Goal: Communication & Community: Answer question/provide support

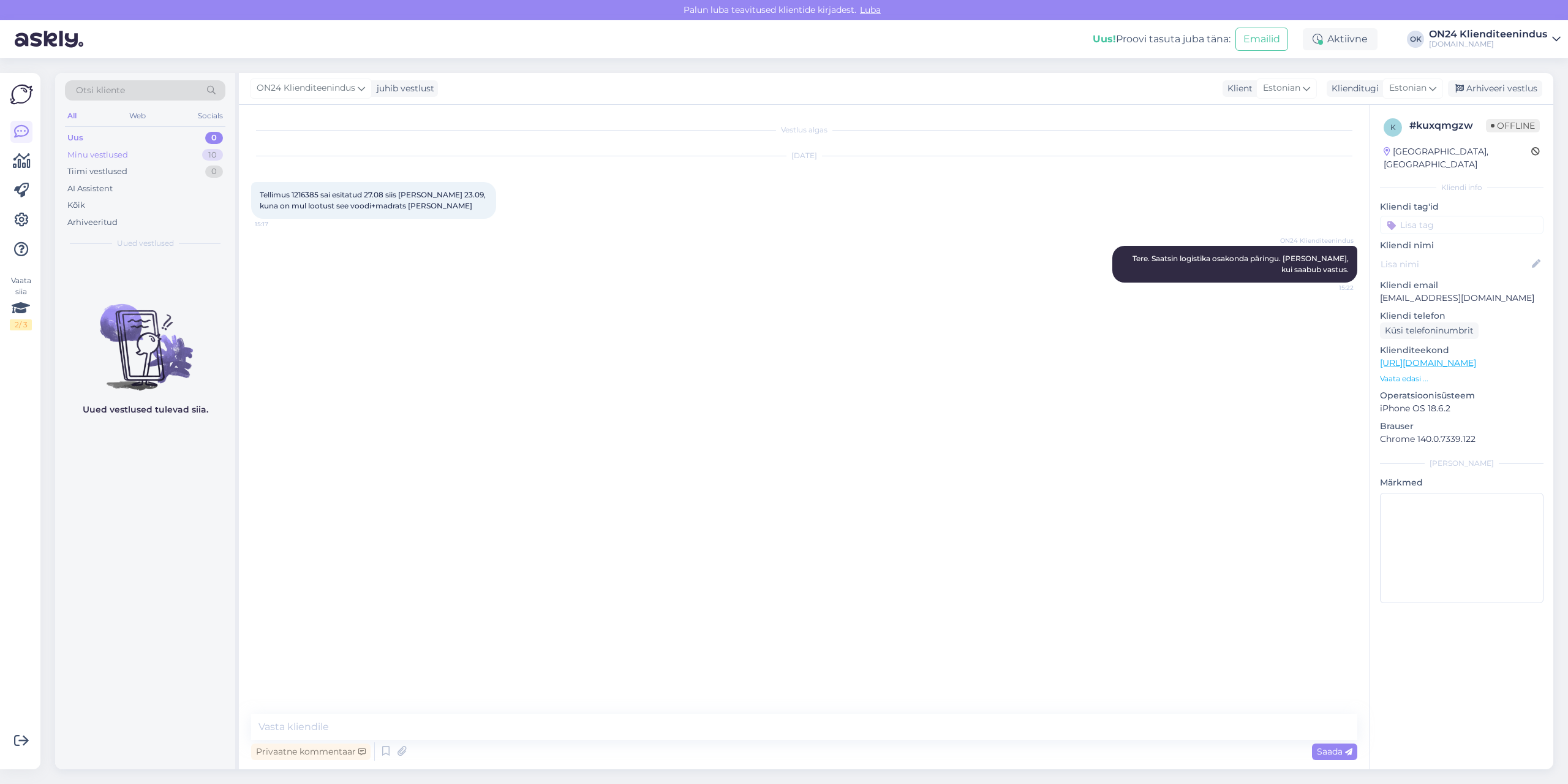
click at [155, 153] on div "Minu vestlused 10" at bounding box center [145, 155] width 160 height 17
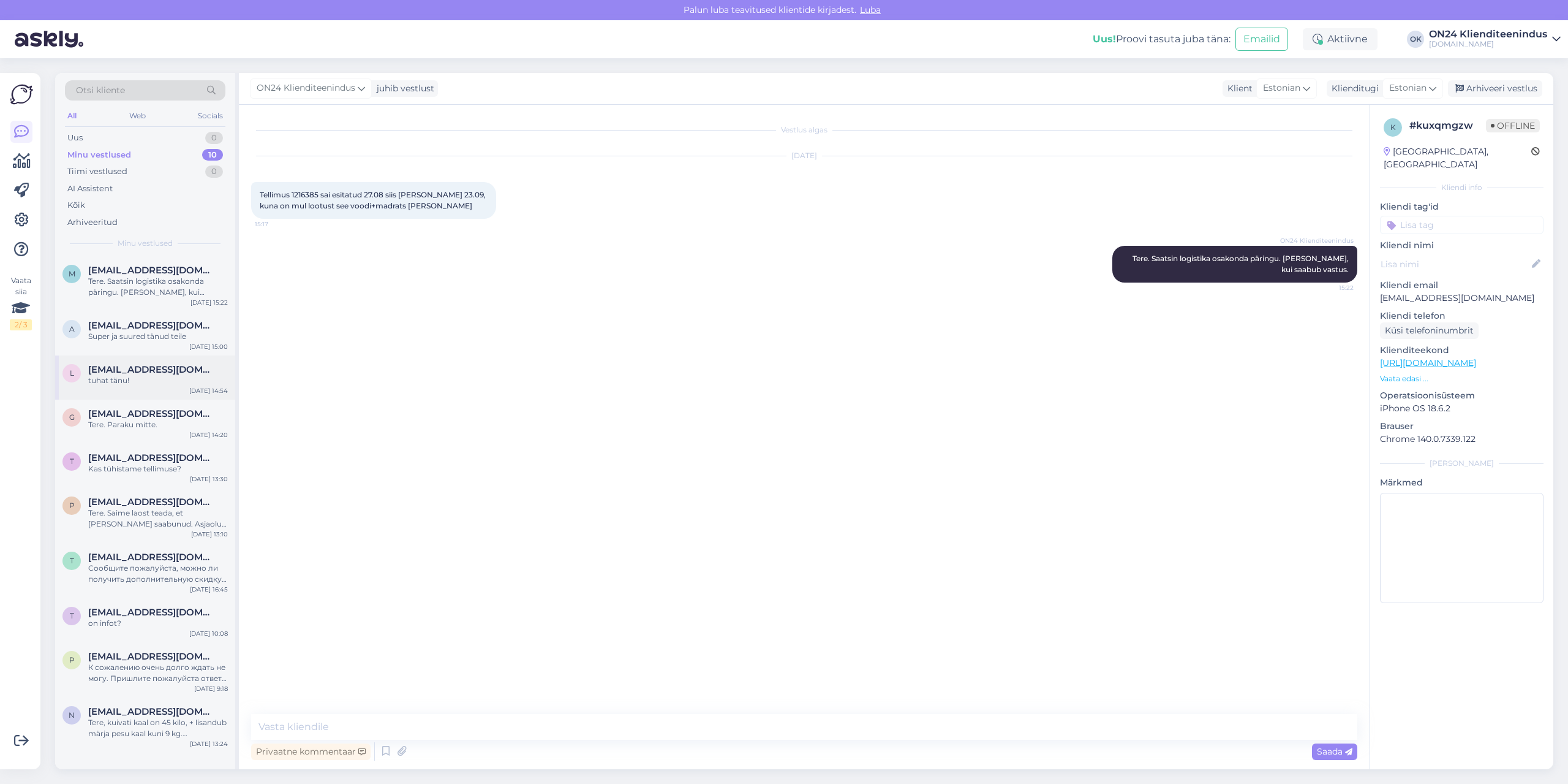
click at [141, 370] on span "[EMAIL_ADDRESS][DOMAIN_NAME]" at bounding box center [152, 369] width 127 height 11
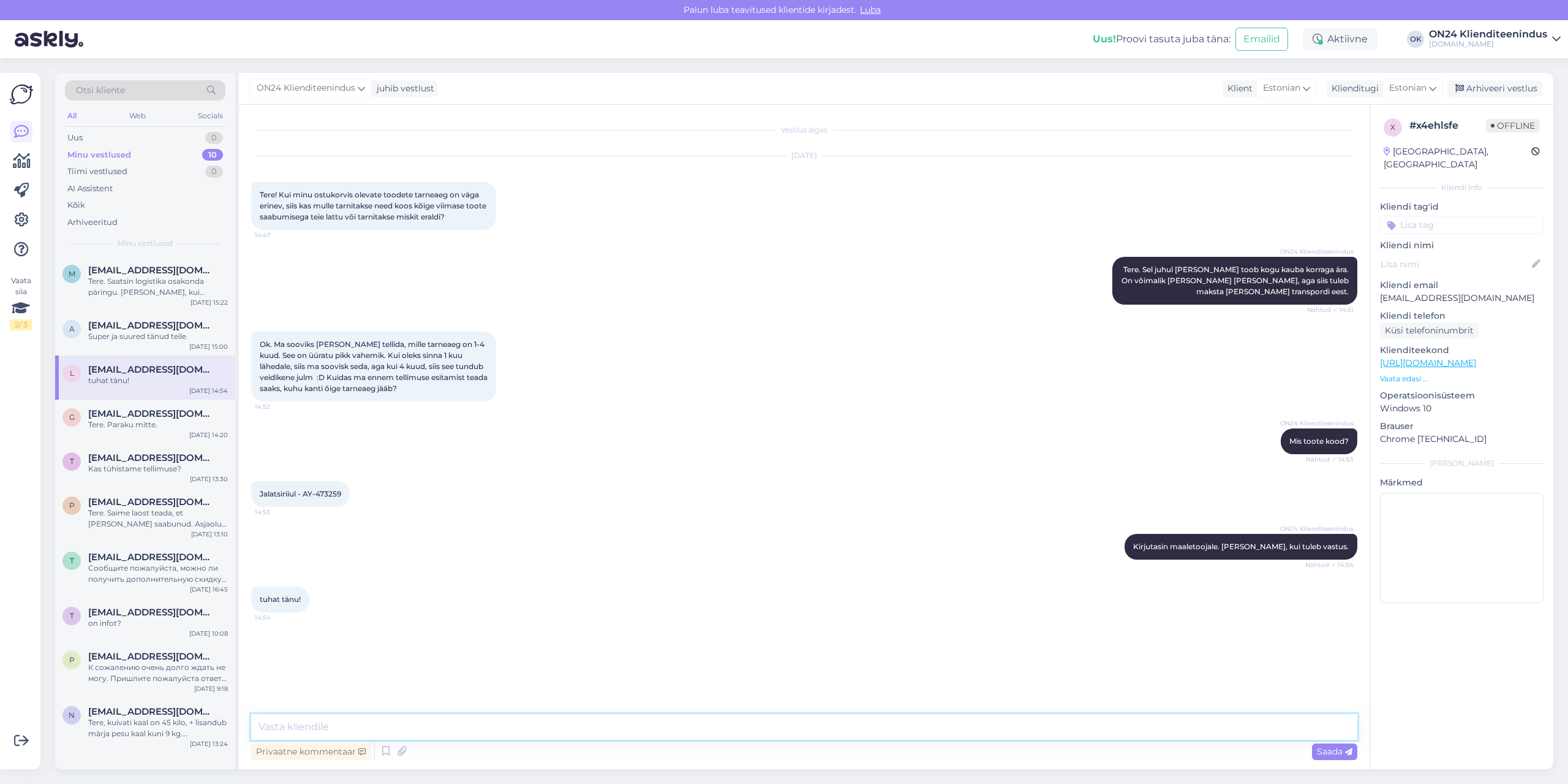
click at [328, 729] on textarea at bounding box center [804, 727] width 1106 height 26
click at [341, 724] on textarea at bounding box center [804, 727] width 1106 height 26
paste textarea "Kahjuks on hetkel tootel märgitud tavalisest pikem tarne"
click at [920, 717] on textarea "Kahjuks on hetkel tootel märgitud tavalisest pikem tarne. Tarneaeg oleks jaanua…" at bounding box center [804, 727] width 1106 height 26
paste textarea "[URL][DOMAIN_NAME]"
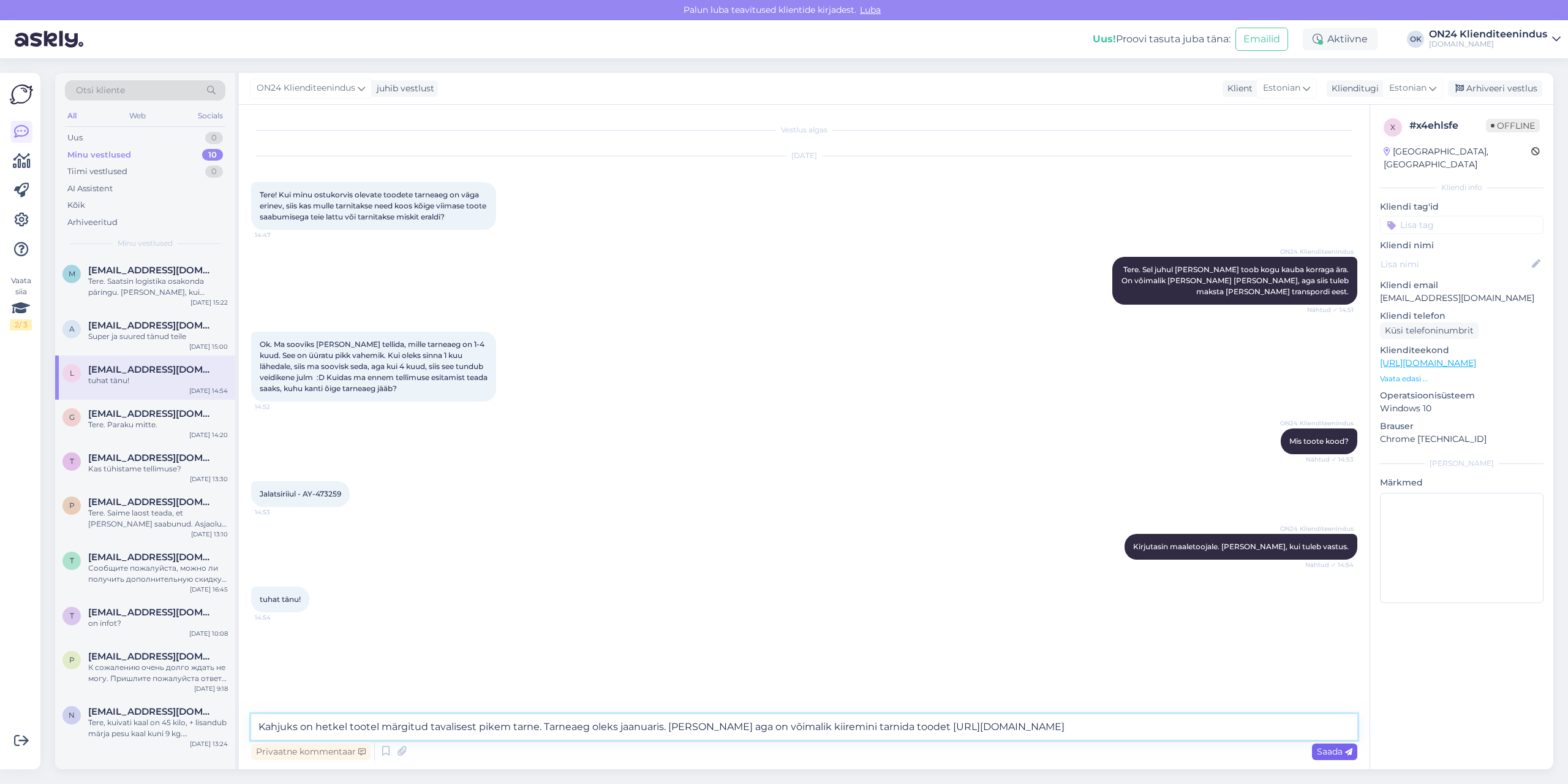
type textarea "Kahjuks on hetkel tootel märgitud tavalisest pikem tarne. Tarneaeg oleks jaanua…"
click at [1323, 748] on span "Saada" at bounding box center [1335, 751] width 36 height 11
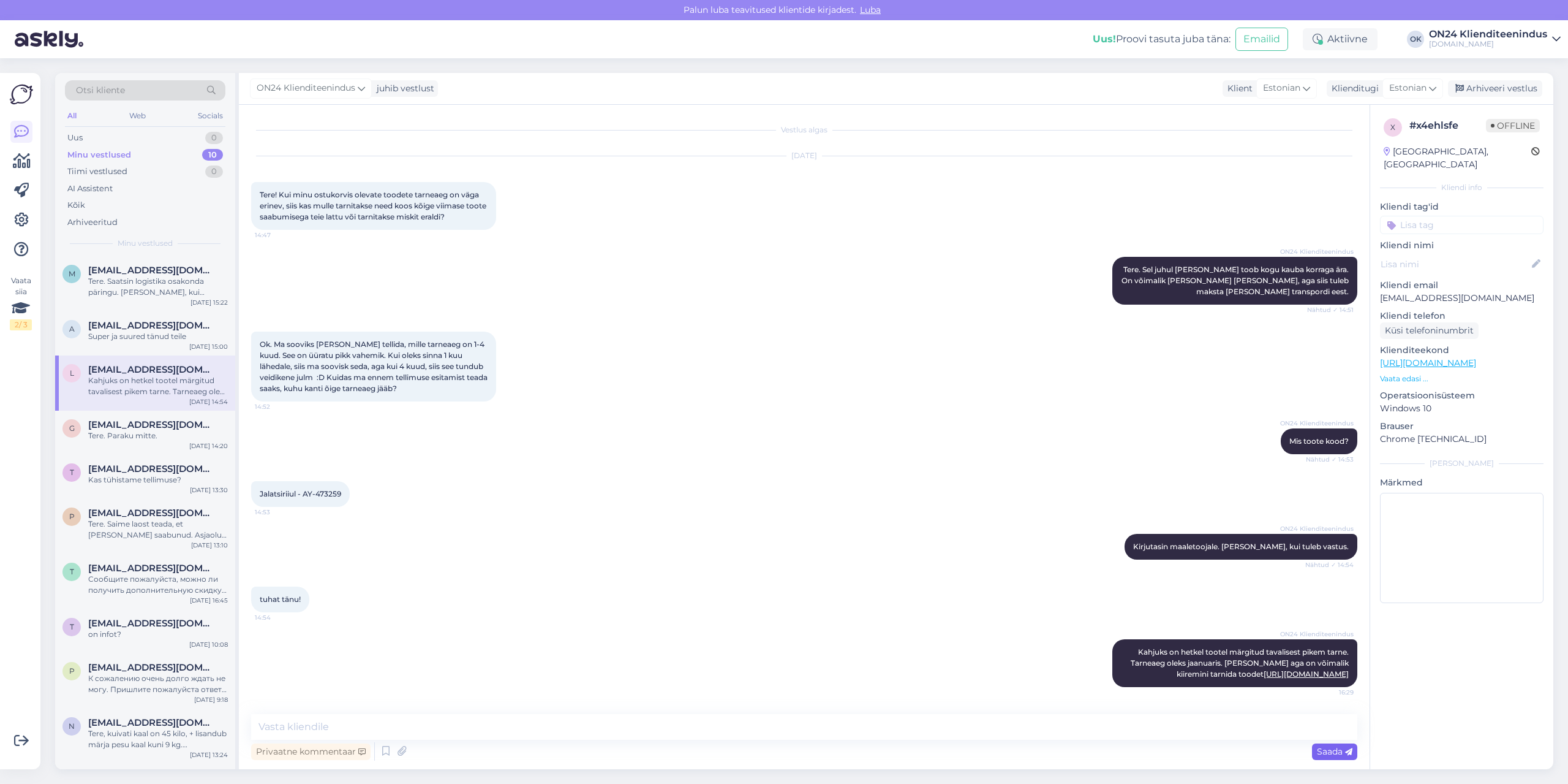
scroll to position [9, 0]
click at [92, 135] on div "Uus 0" at bounding box center [145, 138] width 160 height 17
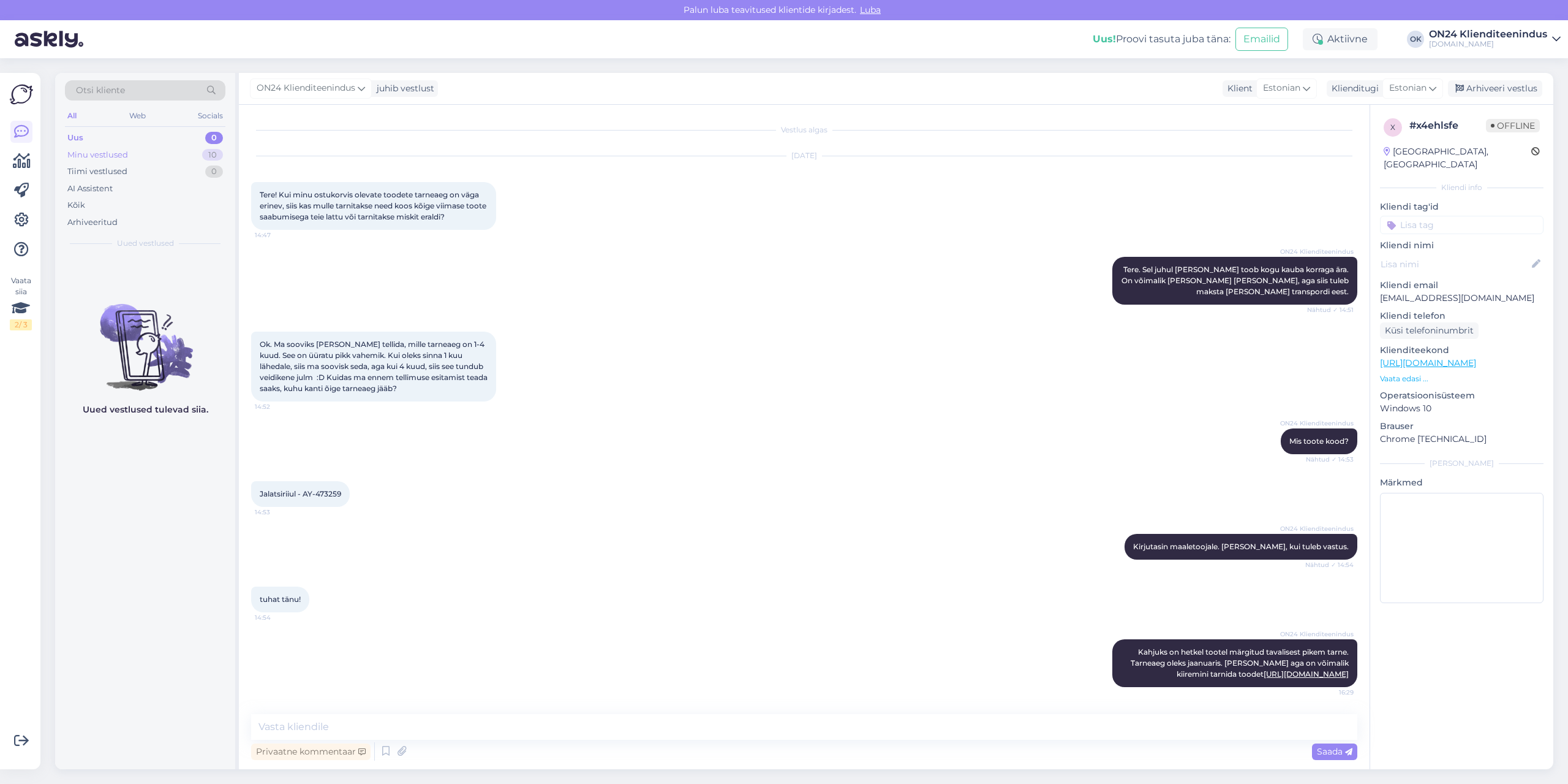
click at [109, 159] on div "Minu vestlused" at bounding box center [98, 155] width 61 height 12
